Goal: Transaction & Acquisition: Register for event/course

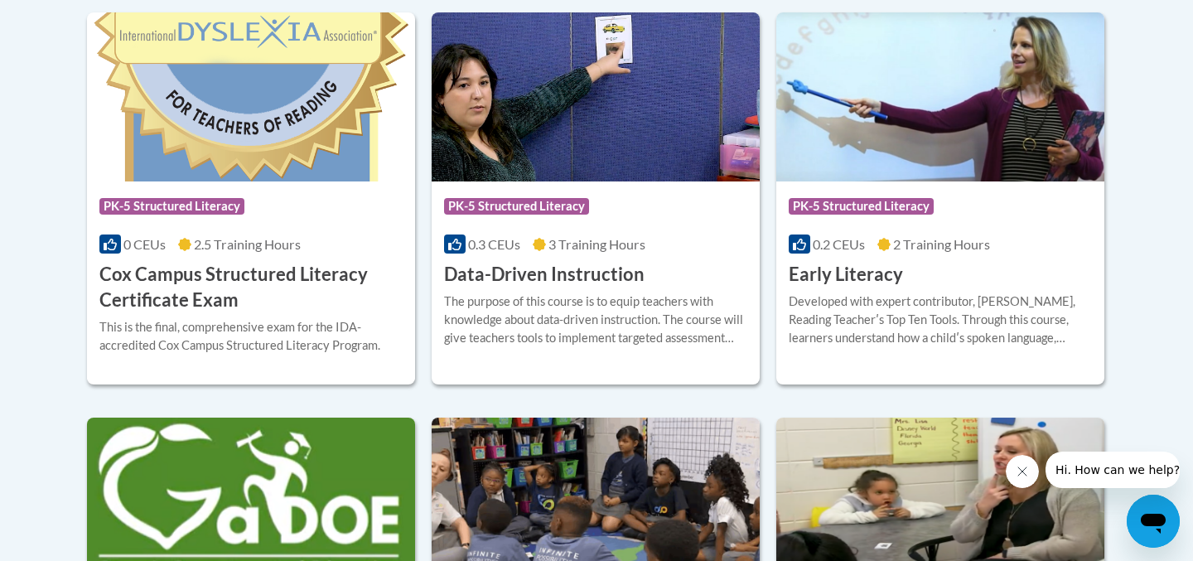
scroll to position [744, 0]
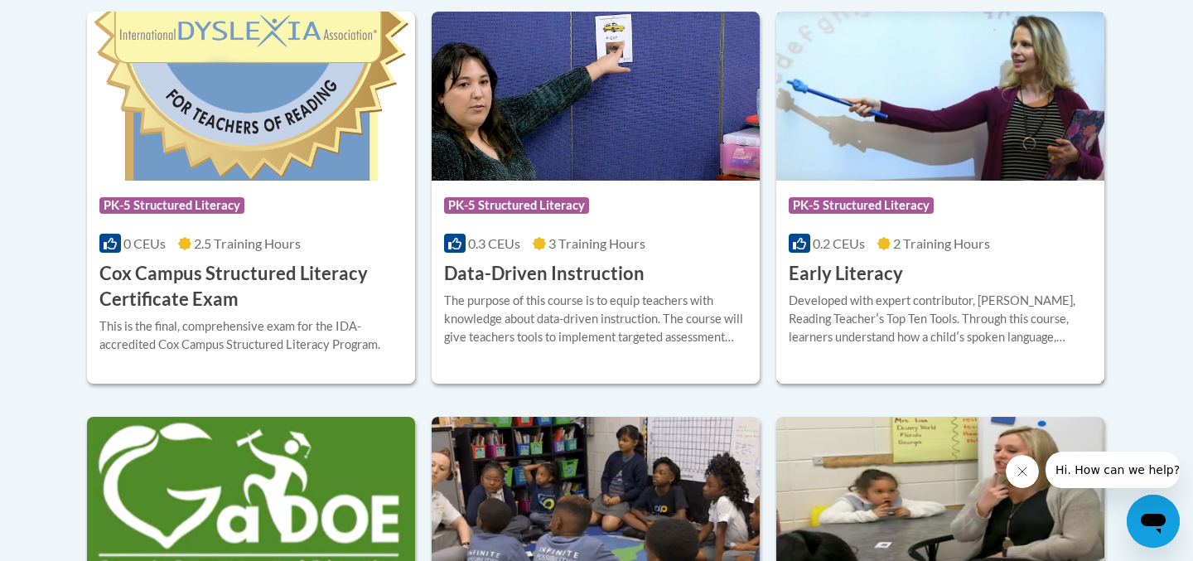
click at [985, 277] on div "Course Category: PK-5 Structured Literacy 0.2 CEUs 2 Training Hours COURSE Earl…" at bounding box center [940, 234] width 328 height 106
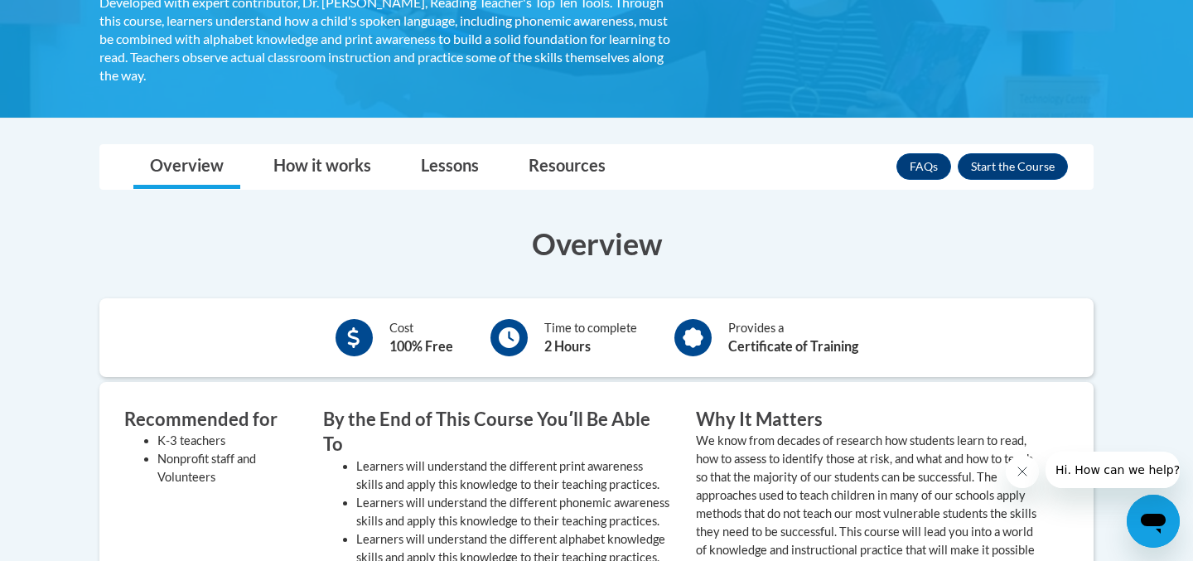
scroll to position [358, 0]
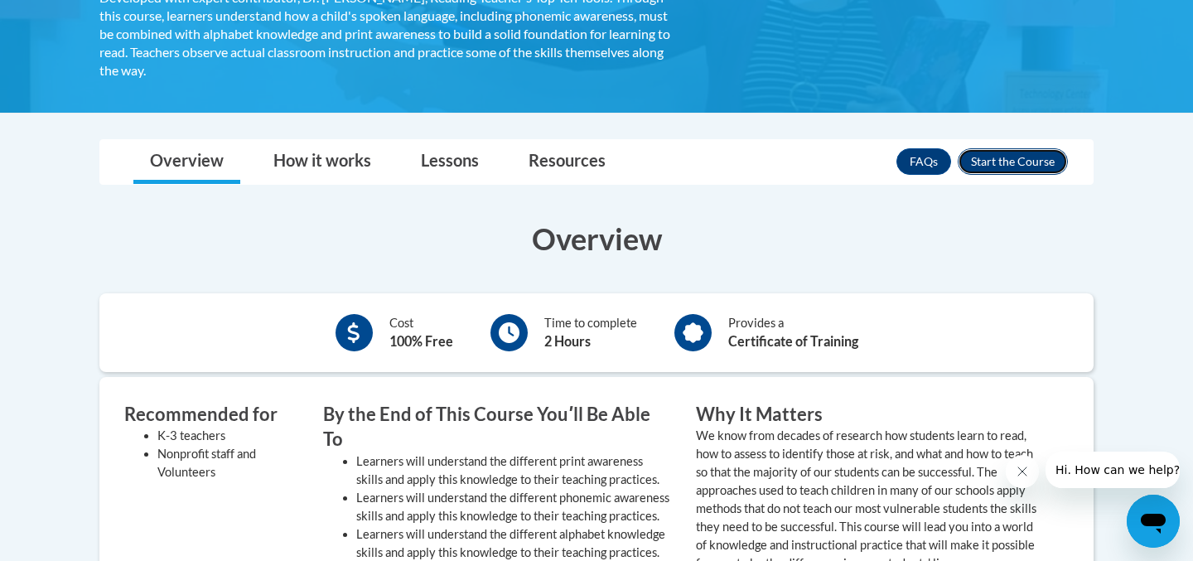
click at [991, 160] on button "Enroll" at bounding box center [1012, 161] width 110 height 27
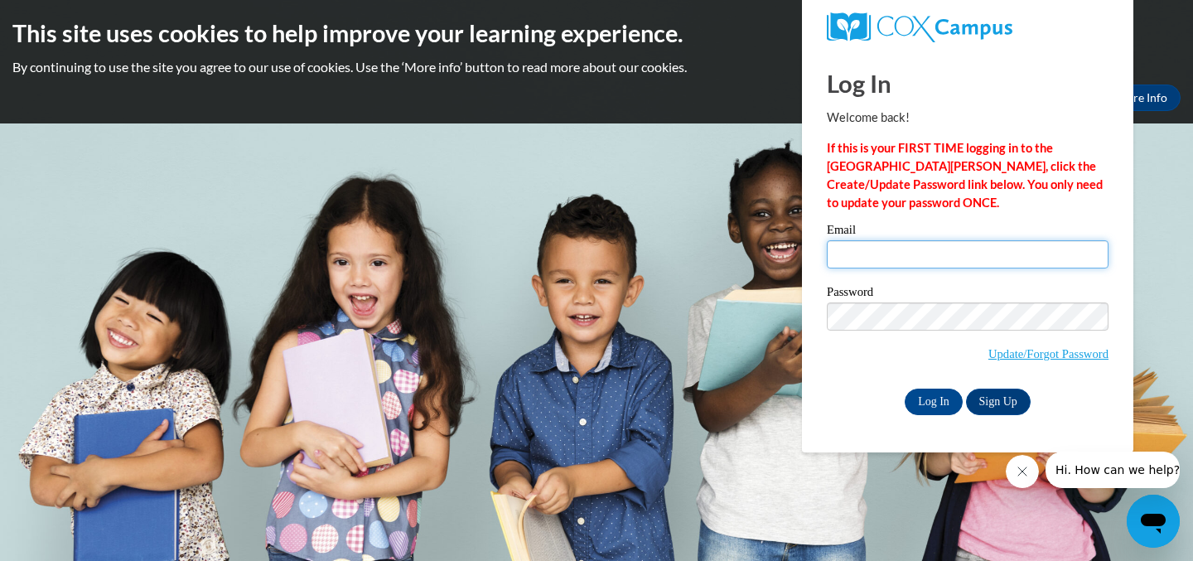
click at [880, 245] on input "Email" at bounding box center [967, 254] width 282 height 28
type input "bussmay3@gmail.com"
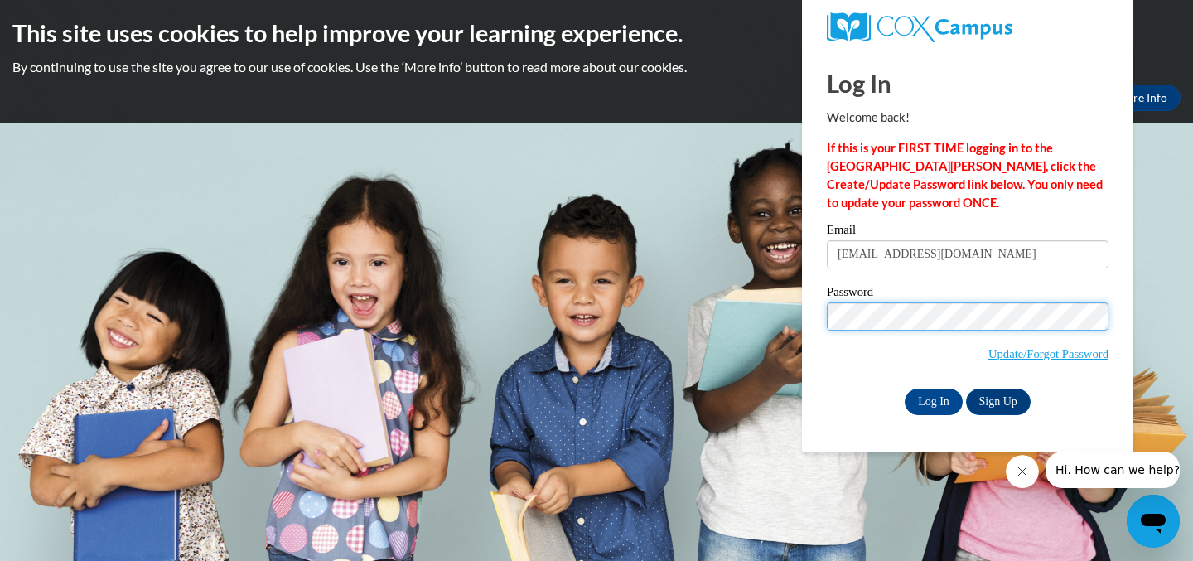
click at [904, 388] on input "Log In" at bounding box center [933, 401] width 58 height 27
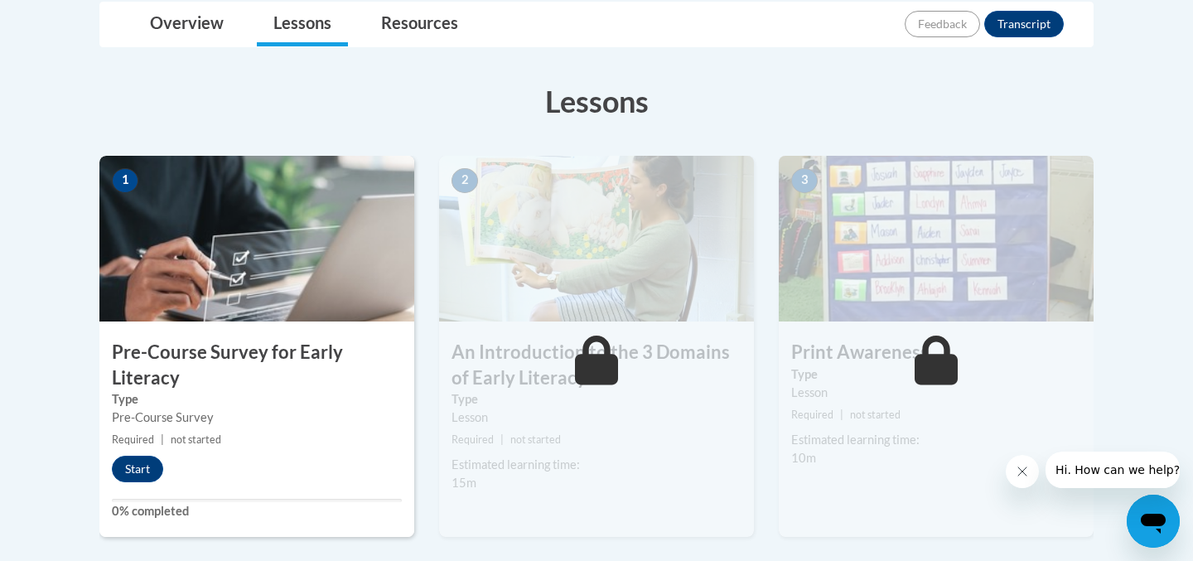
scroll to position [402, 0]
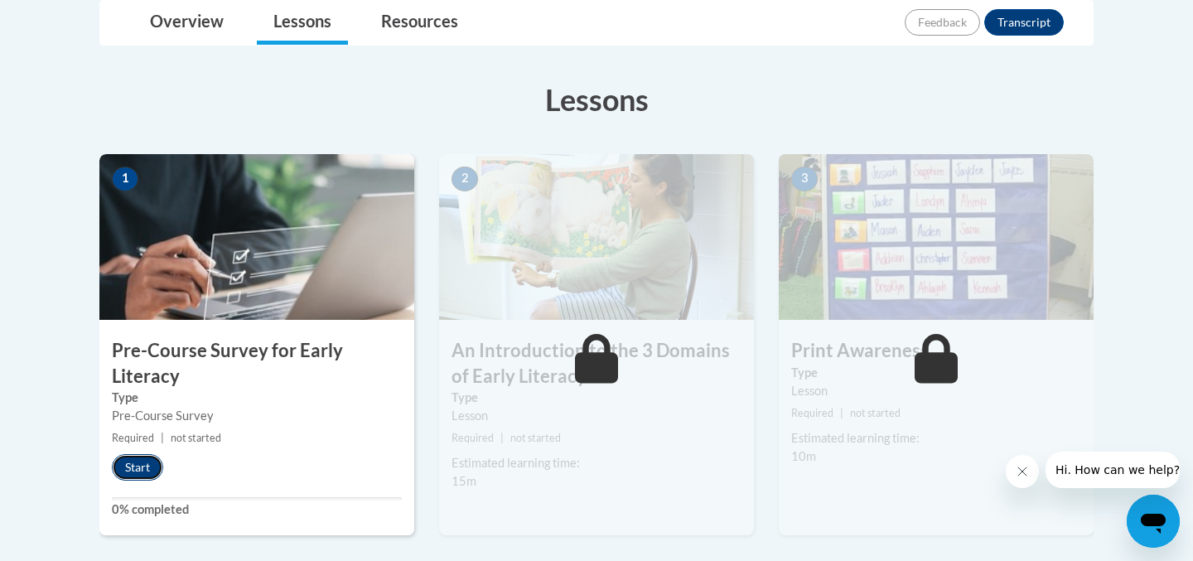
click at [129, 461] on button "Start" at bounding box center [137, 467] width 51 height 27
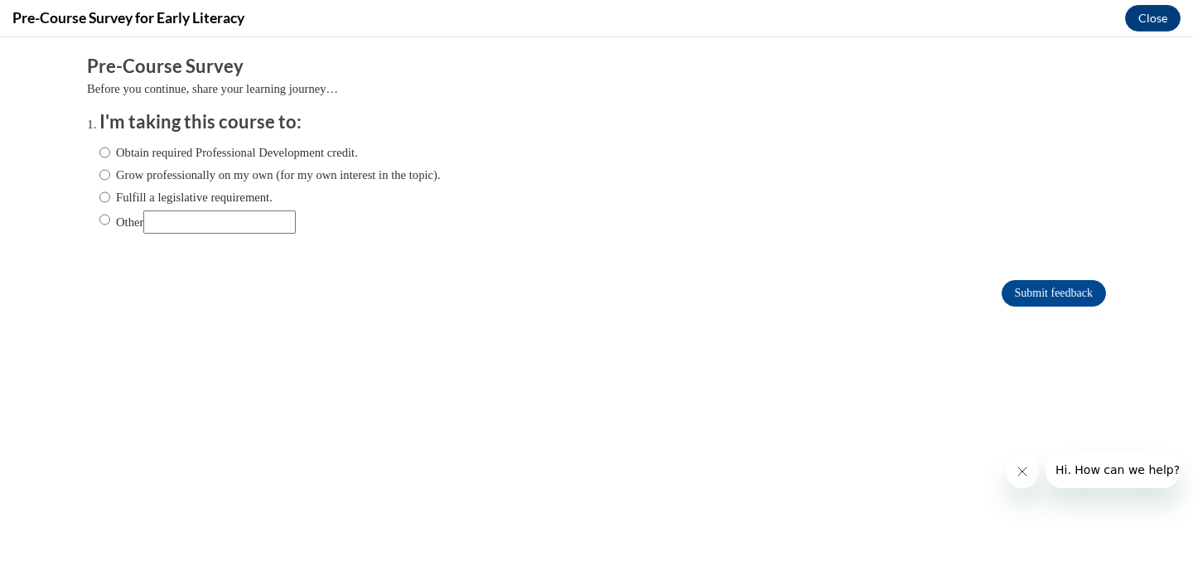
scroll to position [0, 0]
click at [152, 171] on label "Grow professionally on my own (for my own interest in the topic)." at bounding box center [269, 175] width 341 height 18
click at [110, 171] on input "Grow professionally on my own (for my own interest in the topic)." at bounding box center [104, 175] width 11 height 18
radio input "true"
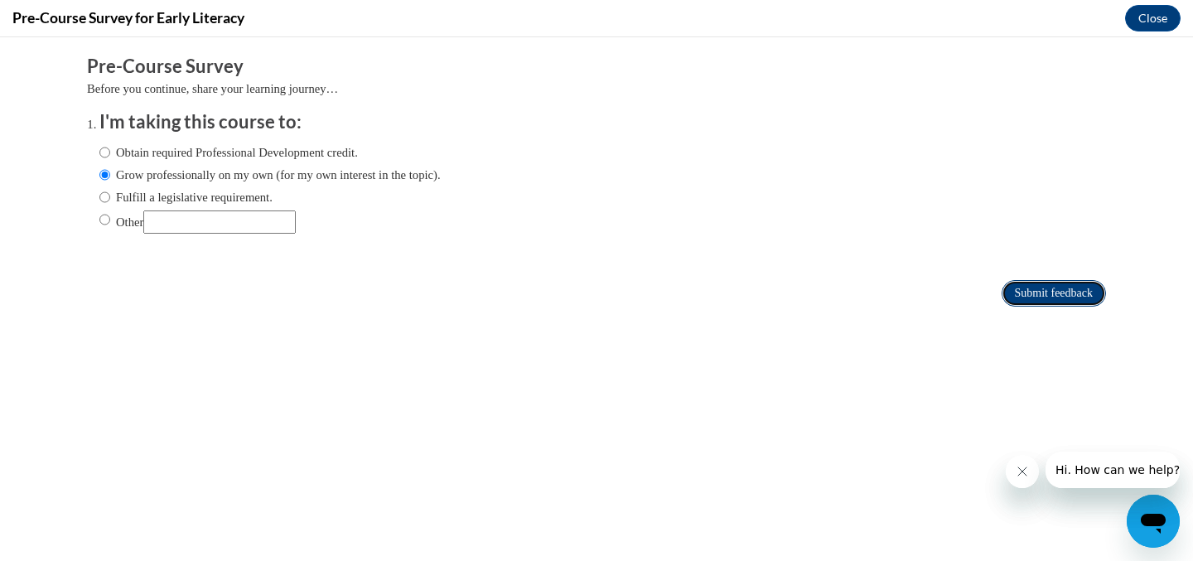
click at [1038, 290] on input "Submit feedback" at bounding box center [1053, 293] width 104 height 27
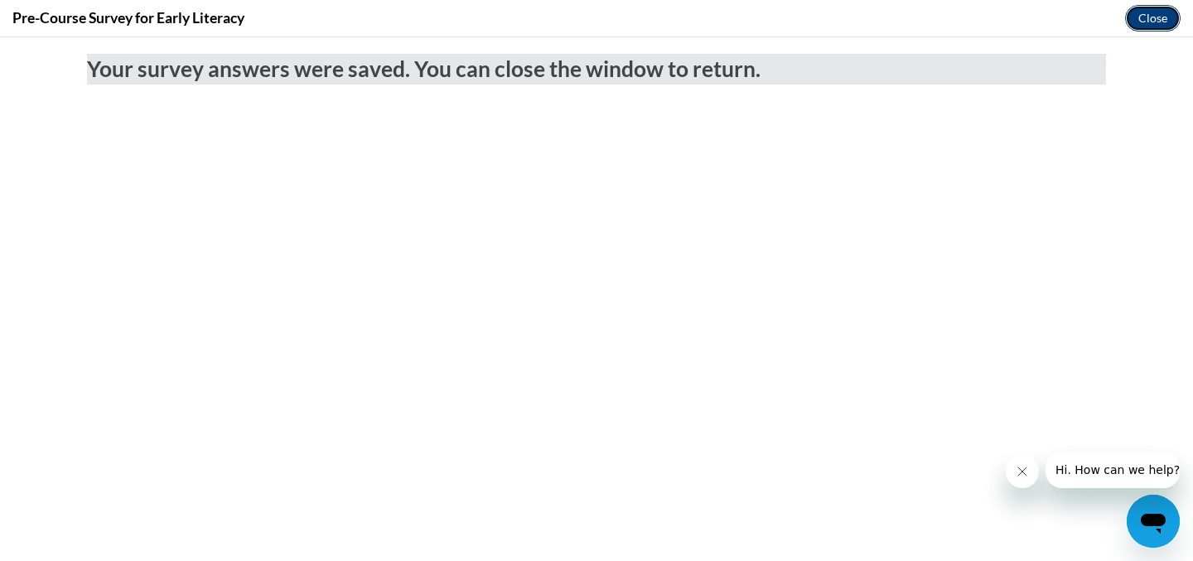
click at [1149, 18] on button "Close" at bounding box center [1152, 18] width 55 height 27
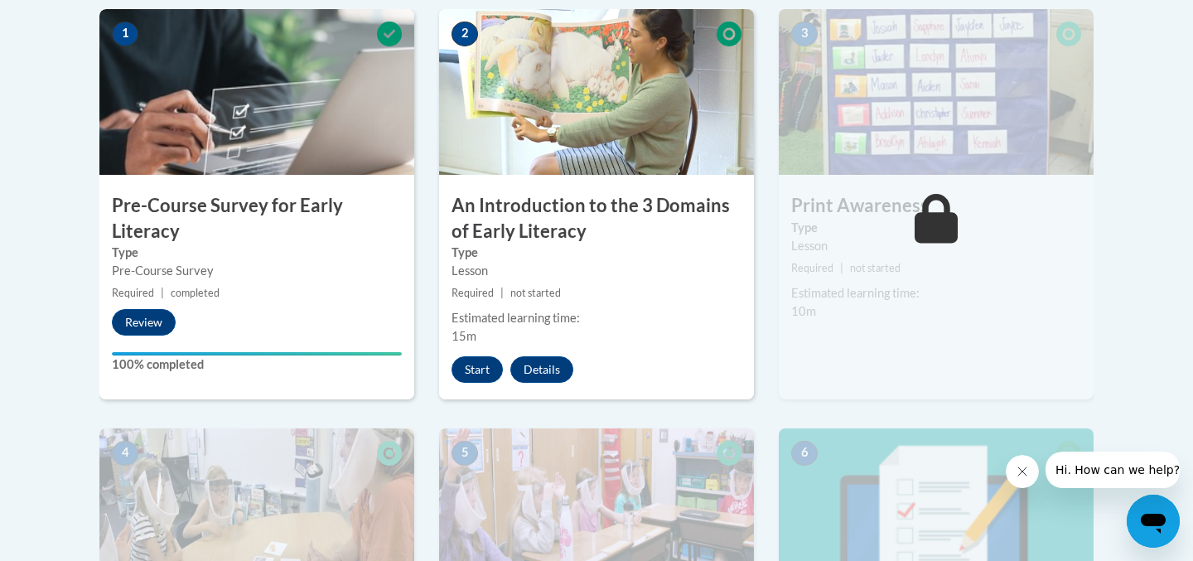
scroll to position [550, 0]
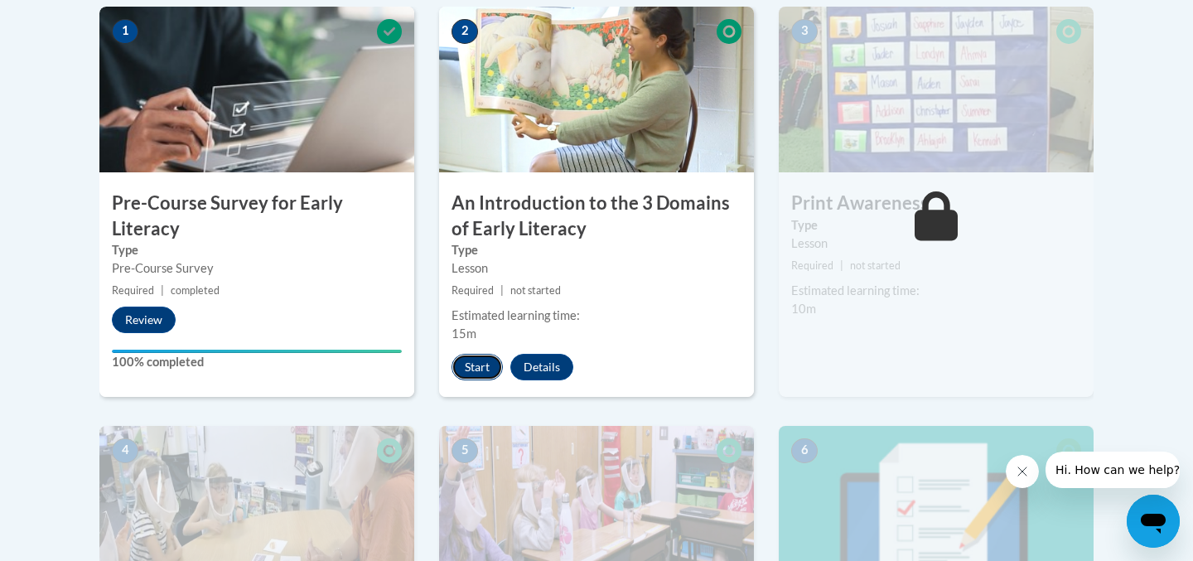
click at [467, 363] on button "Start" at bounding box center [476, 367] width 51 height 27
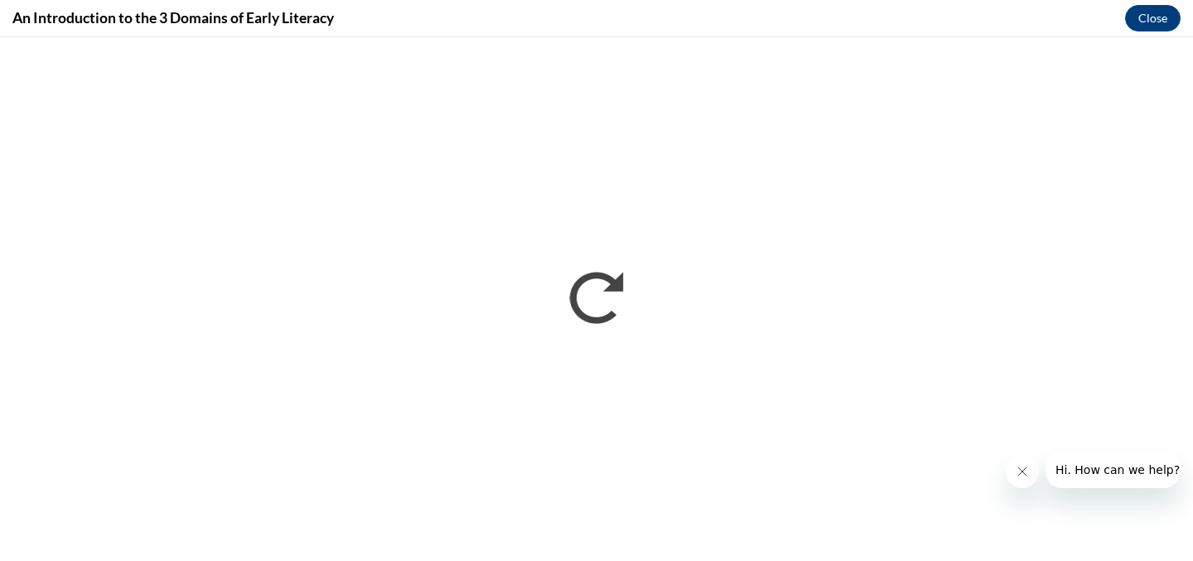
scroll to position [0, 0]
click at [1158, 30] on button "Close" at bounding box center [1152, 18] width 55 height 27
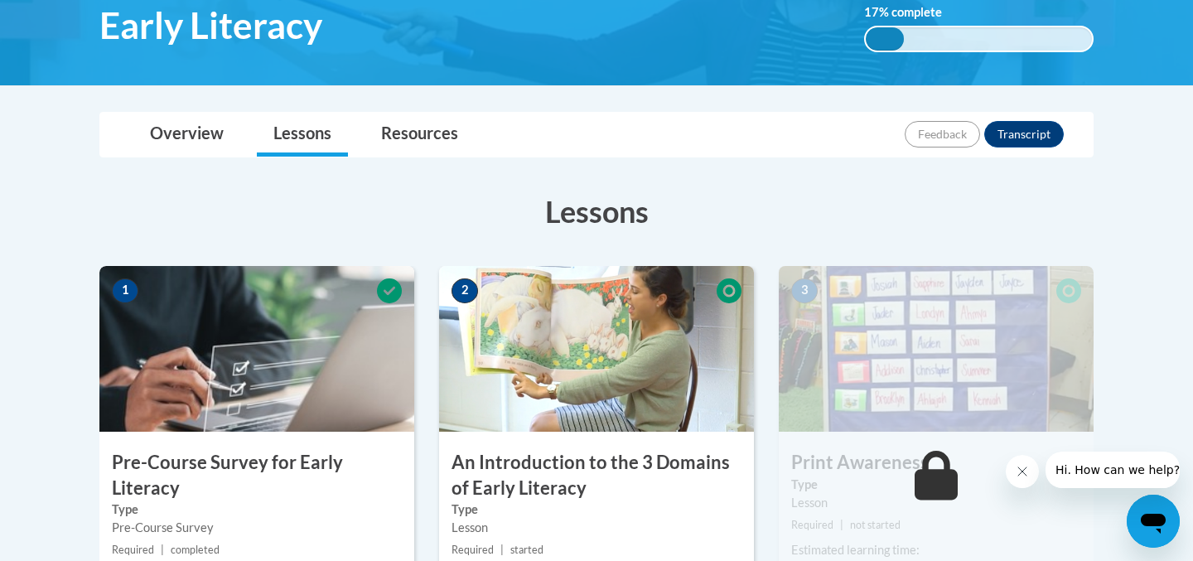
scroll to position [296, 0]
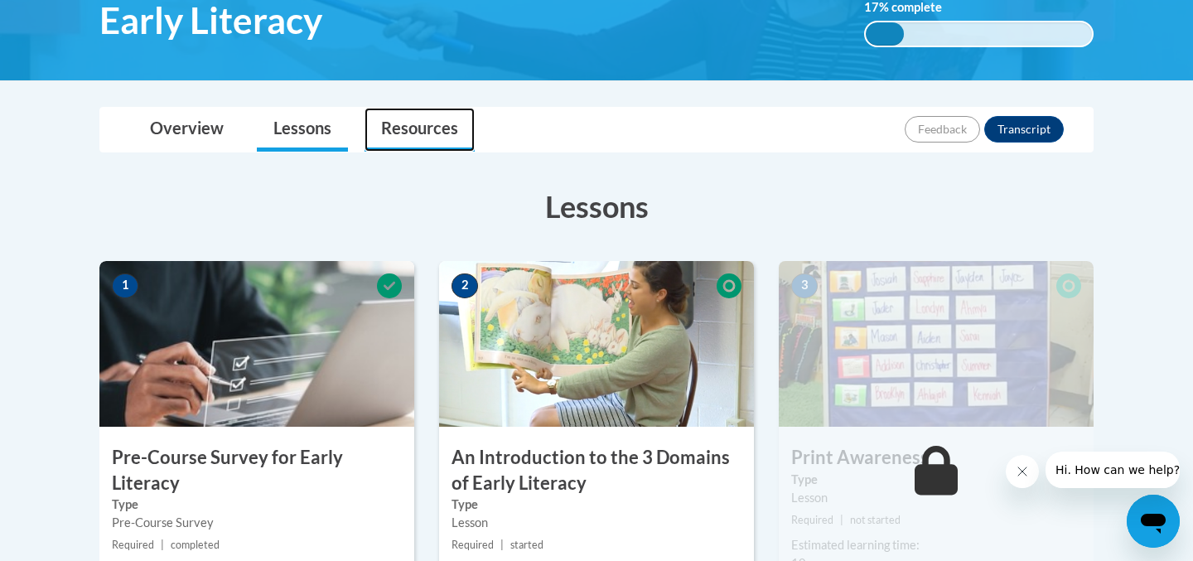
click at [426, 138] on link "Resources" at bounding box center [419, 130] width 110 height 44
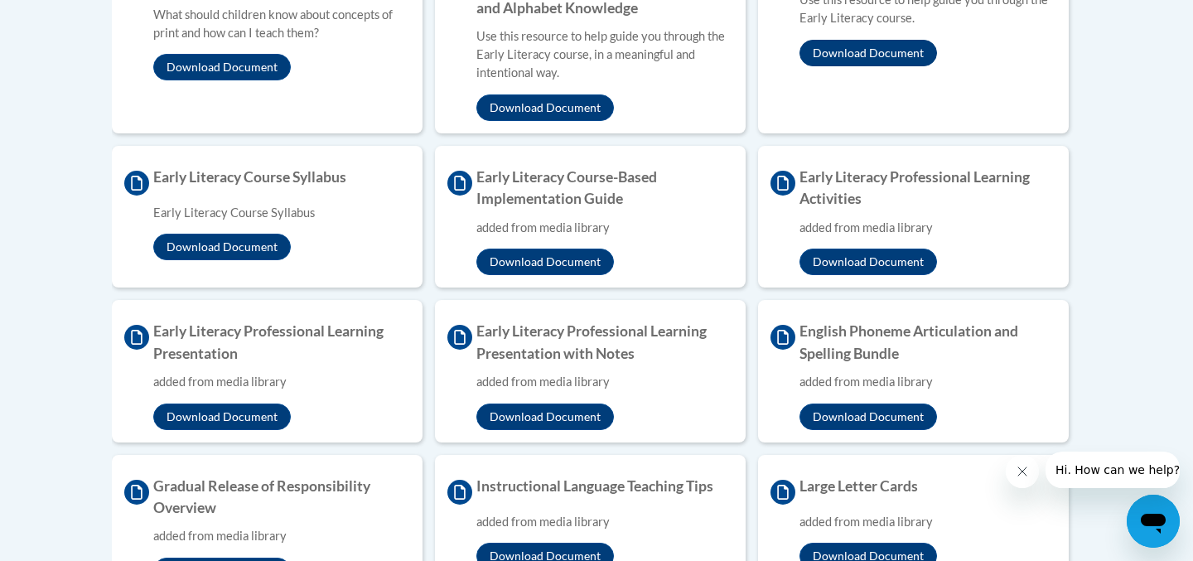
scroll to position [940, 0]
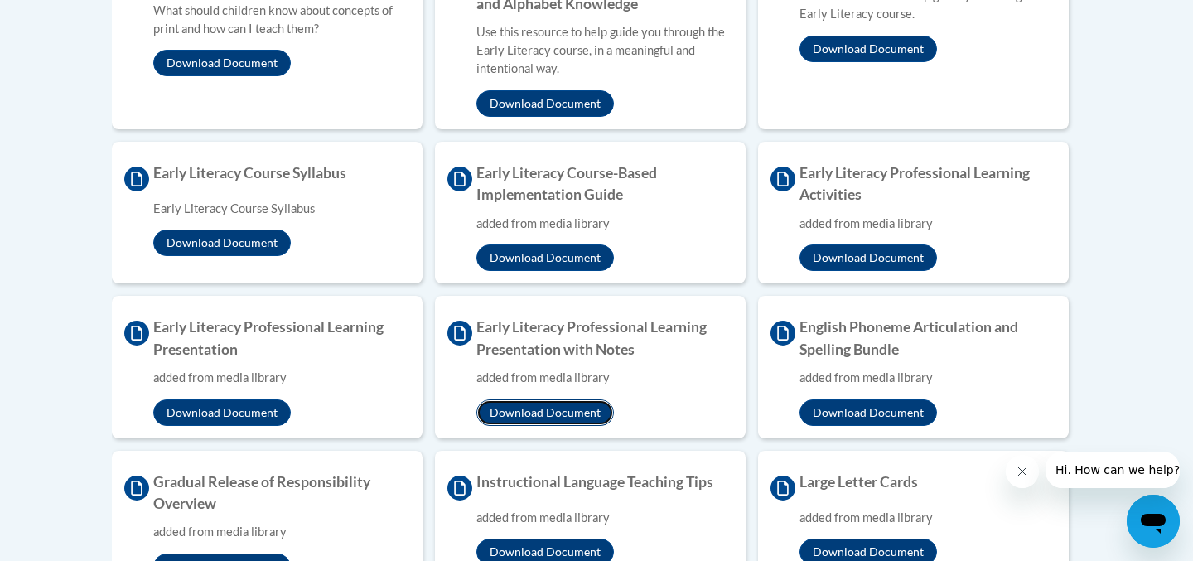
click at [561, 411] on button "Download Document" at bounding box center [544, 412] width 137 height 27
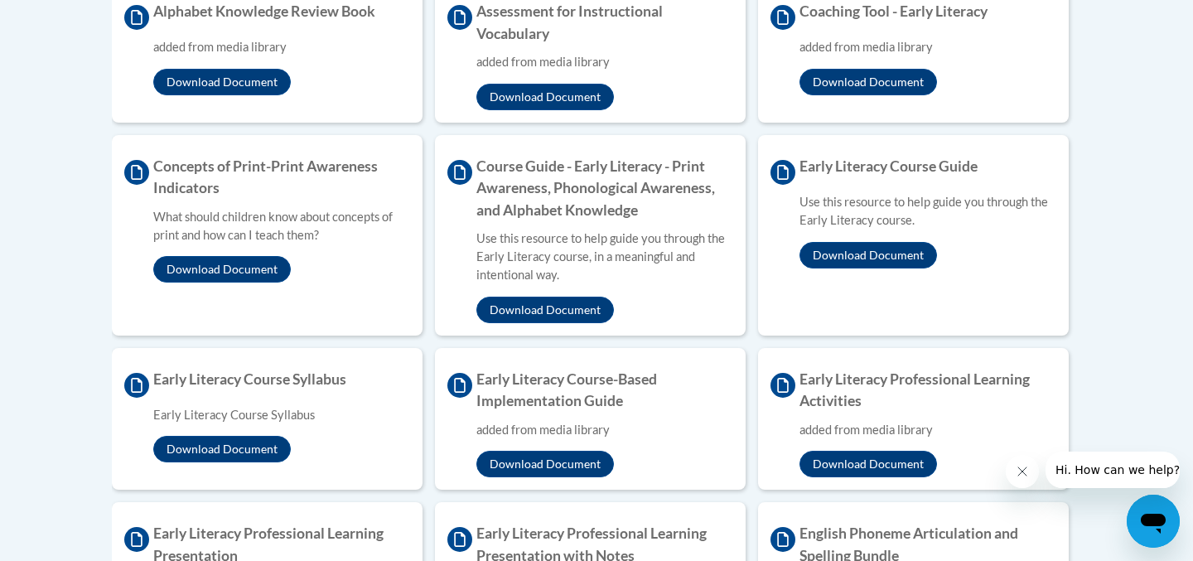
scroll to position [736, 0]
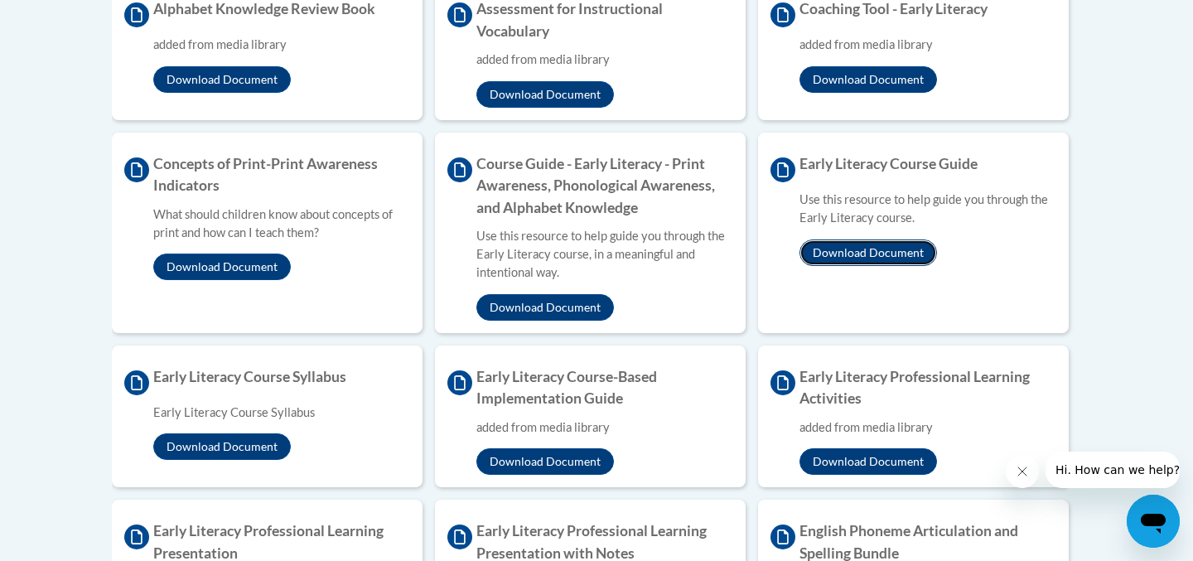
click at [887, 253] on button "Download Document" at bounding box center [867, 252] width 137 height 27
click at [1052, 243] on div "Download Document" at bounding box center [927, 252] width 257 height 27
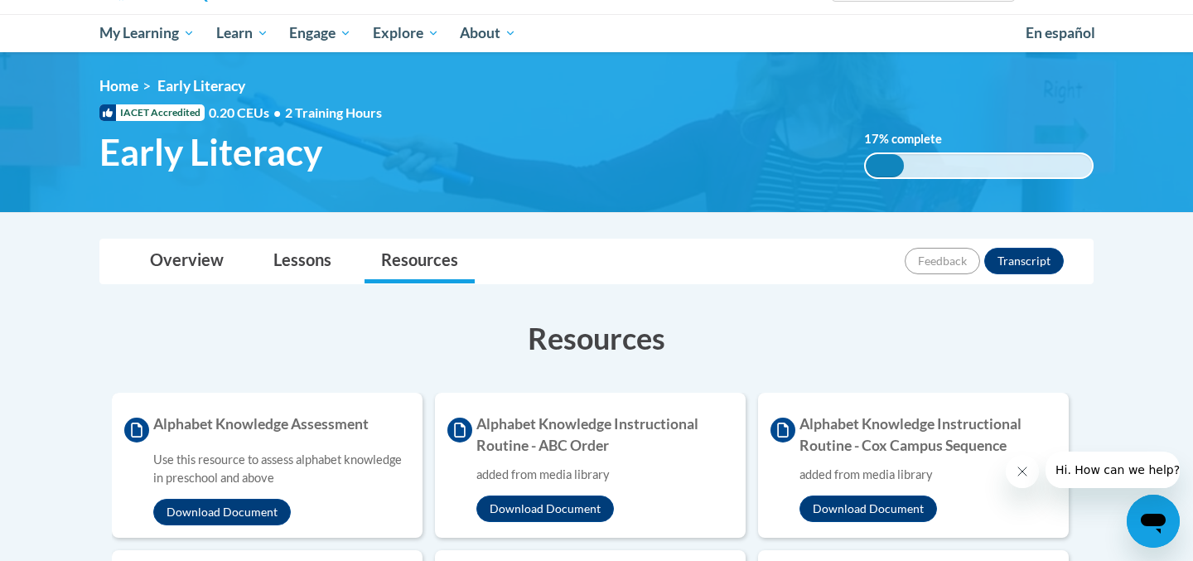
scroll to position [0, 0]
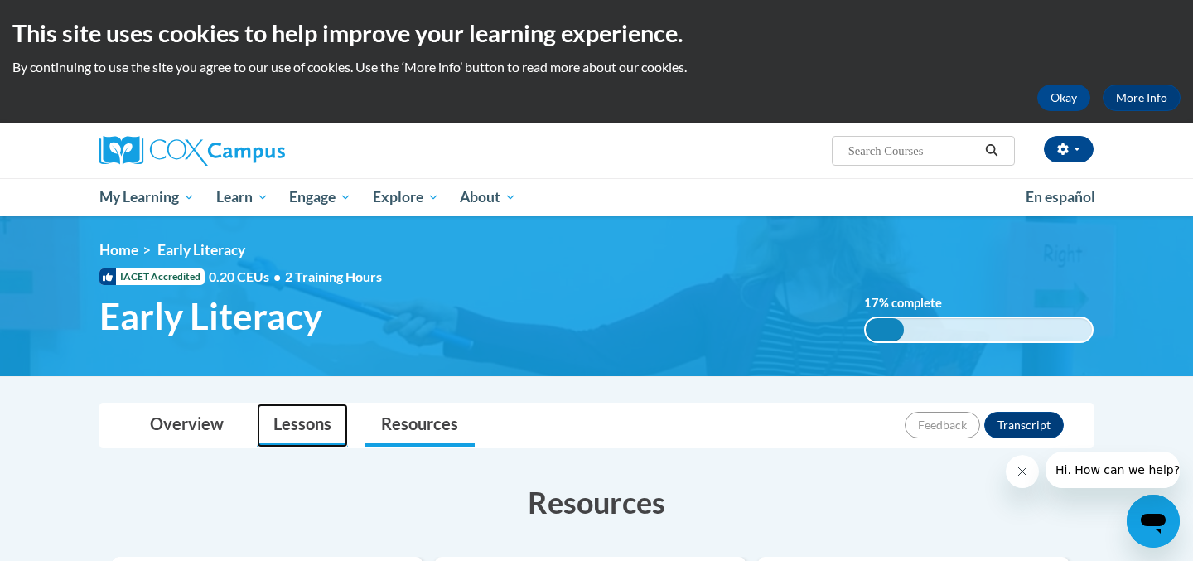
click at [306, 427] on link "Lessons" at bounding box center [302, 425] width 91 height 44
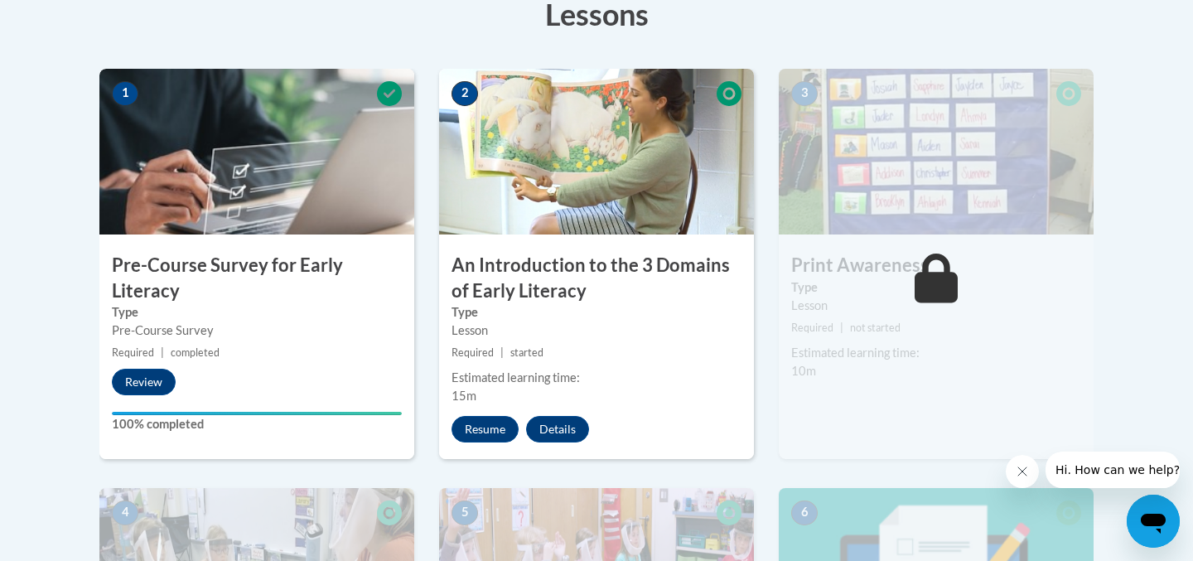
scroll to position [638, 0]
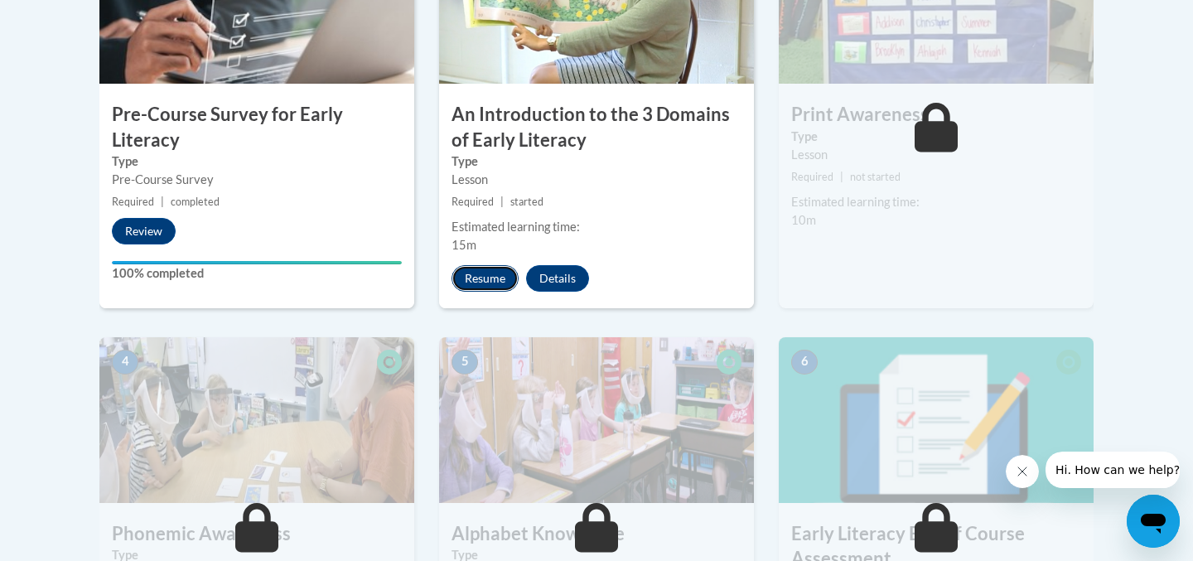
click at [494, 272] on button "Resume" at bounding box center [484, 278] width 67 height 27
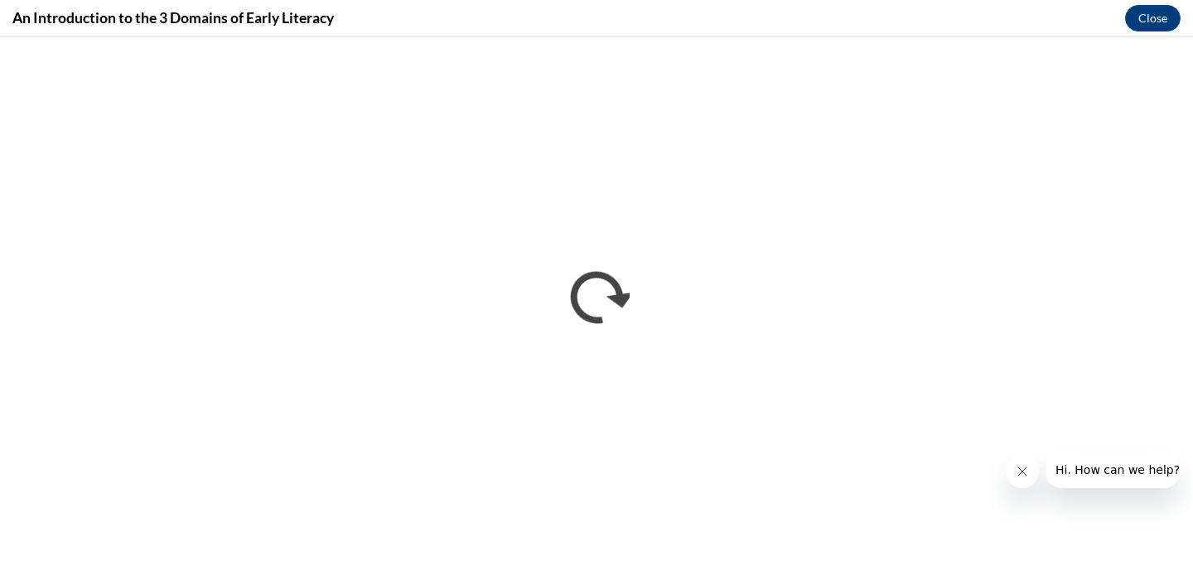
scroll to position [0, 0]
click at [1026, 474] on icon "Close message from company" at bounding box center [1021, 471] width 13 height 13
